Goal: Task Accomplishment & Management: Manage account settings

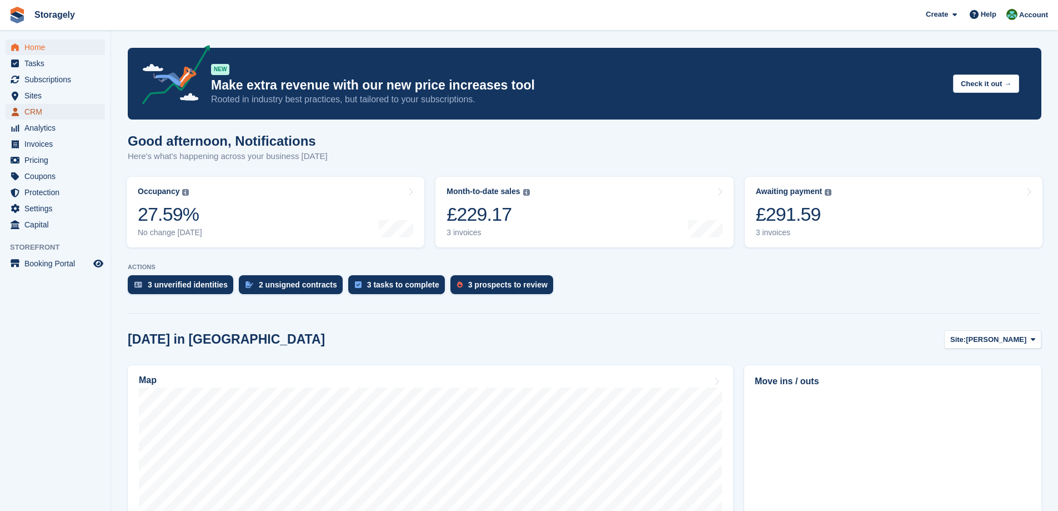
click at [42, 110] on span "CRM" at bounding box center [57, 112] width 67 height 16
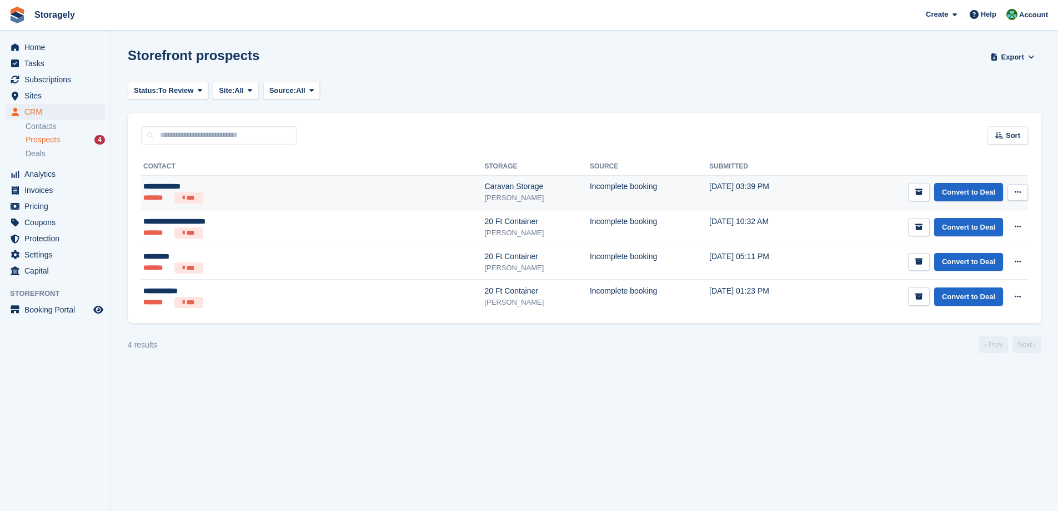
click at [247, 194] on ul "******* ***" at bounding box center [239, 197] width 192 height 11
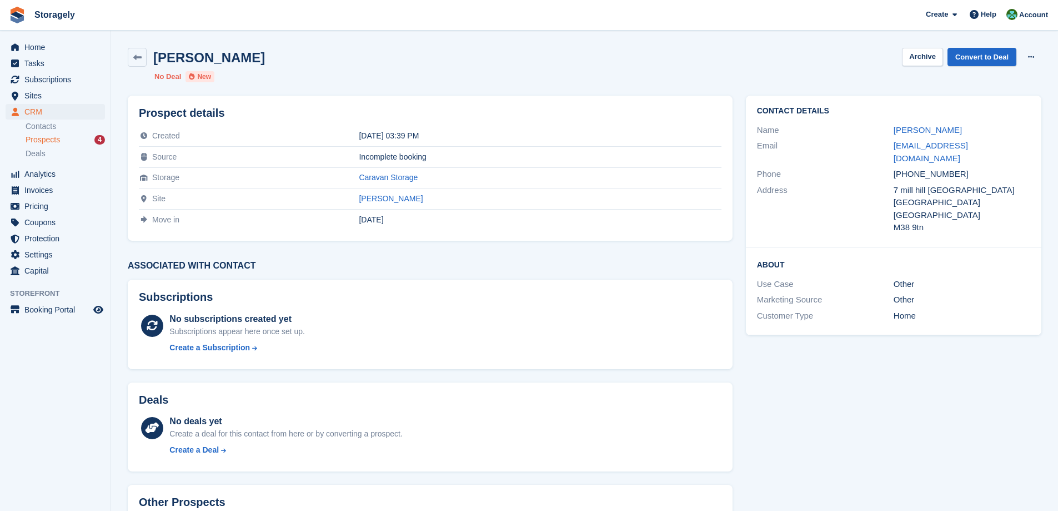
click at [359, 256] on div "Prospect details Created 02 Oct 2025, 03:39 PM Source Incomplete booking Storag…" at bounding box center [430, 335] width 618 height 492
click at [367, 255] on div "Prospect details Created 02 Oct 2025, 03:39 PM Source Incomplete booking Storag…" at bounding box center [430, 335] width 618 height 492
click at [113, 182] on section "Ken sackfield Archive Convert to Deal Delete prospect No Deal New Prospect deta…" at bounding box center [584, 295] width 947 height 591
click at [43, 52] on span "Home" at bounding box center [57, 47] width 67 height 16
